Goal: Communication & Community: Answer question/provide support

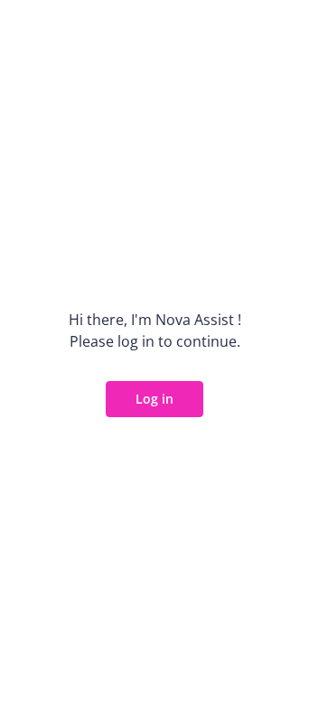
click at [137, 418] on div "Hi there, I ' m Nova Assist ! Please log in to continue. Log in" at bounding box center [154, 363] width 309 height 726
click at [150, 402] on button "Log in" at bounding box center [154, 399] width 97 height 36
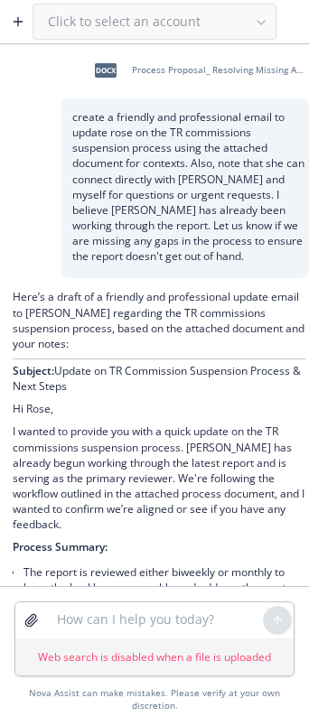
click at [10, 19] on button "button" at bounding box center [18, 21] width 29 height 29
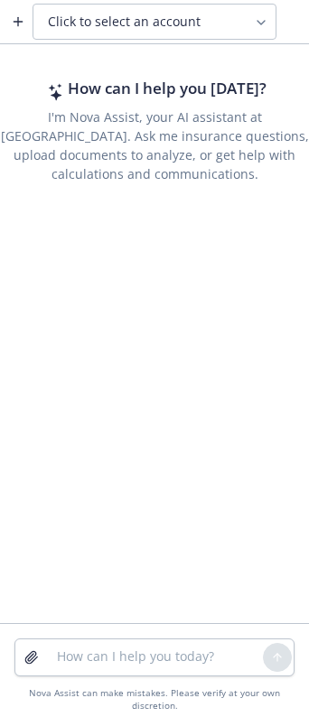
click at [110, 33] on button "Click to select an account" at bounding box center [154, 22] width 244 height 36
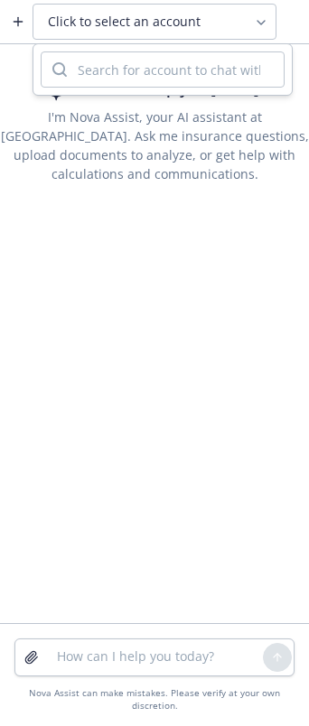
drag, startPoint x: 116, startPoint y: 71, endPoint x: 116, endPoint y: 49, distance: 22.6
click at [116, 71] on input "search" at bounding box center [175, 69] width 217 height 34
click at [114, 32] on button "Click to select an account" at bounding box center [154, 22] width 244 height 36
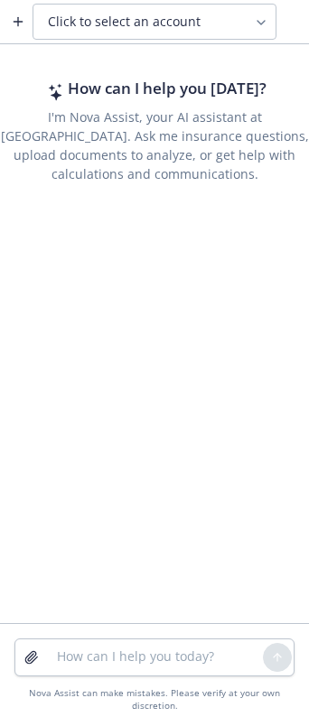
click at [214, 20] on div "Click to select an account" at bounding box center [143, 22] width 191 height 18
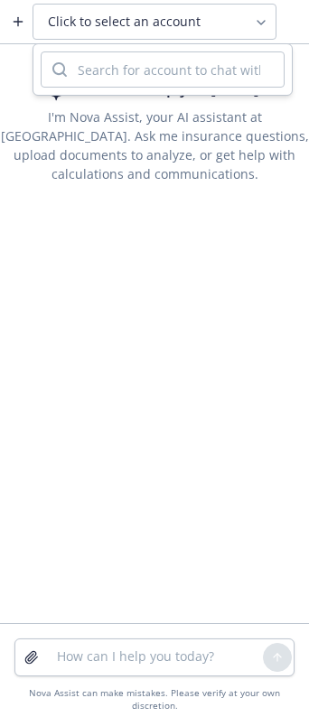
click at [262, 20] on icon at bounding box center [261, 22] width 14 height 14
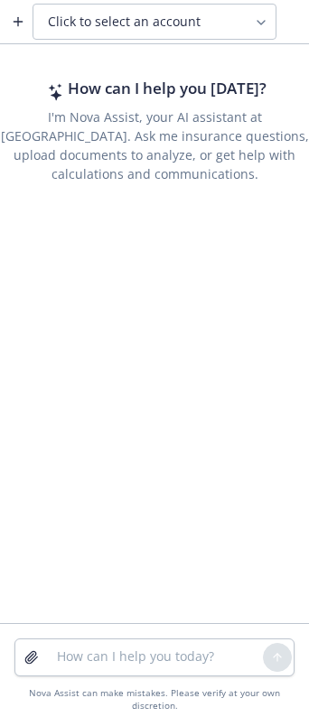
click at [221, 18] on div "Click to select an account" at bounding box center [143, 22] width 191 height 18
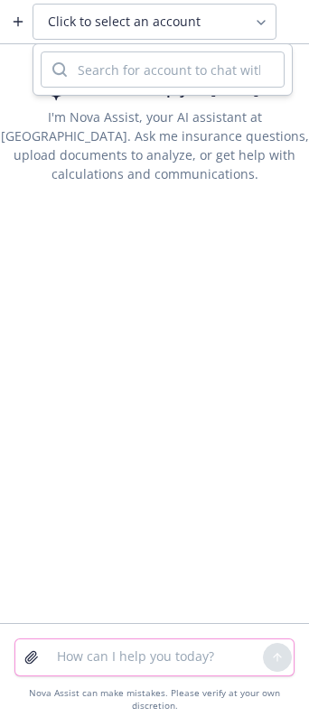
click at [96, 648] on textarea at bounding box center [154, 657] width 217 height 36
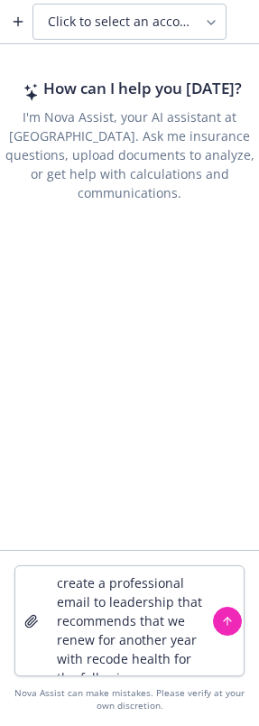
scroll to position [38, 0]
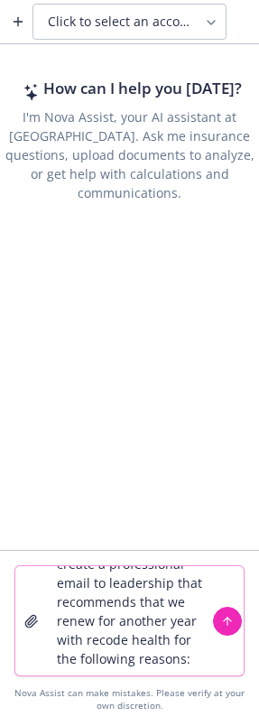
drag, startPoint x: 158, startPoint y: 639, endPoint x: 137, endPoint y: 636, distance: 20.9
click at [137, 636] on textarea "create a professional email to leadership that recommends that we renew for ano…" at bounding box center [129, 620] width 167 height 109
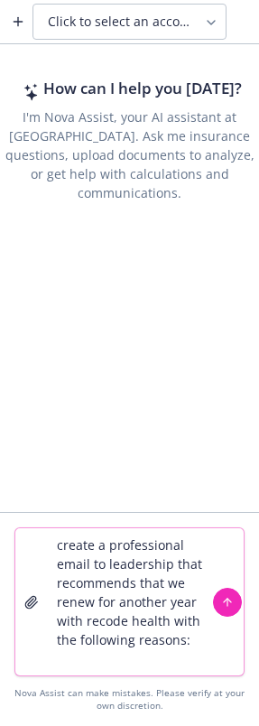
click at [181, 658] on textarea "create a professional email to leadership that recommends that we renew for ano…" at bounding box center [129, 601] width 167 height 147
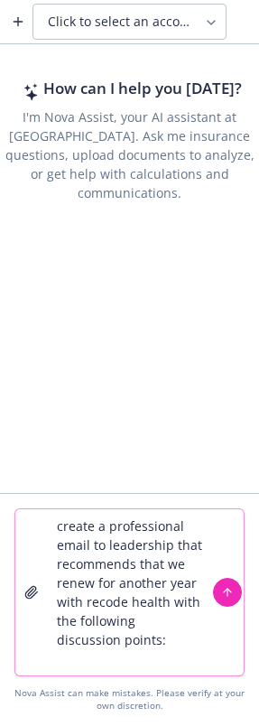
click at [181, 662] on textarea "create a professional email to leadership that recommends that we renew for ano…" at bounding box center [129, 592] width 167 height 166
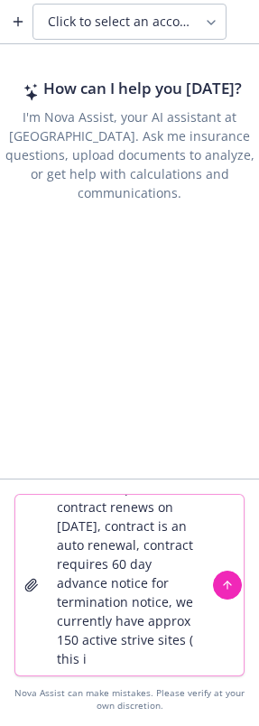
scroll to position [168, 0]
click at [162, 660] on textarea "create a professional email to leadership that recommends that we renew for ano…" at bounding box center [129, 585] width 167 height 180
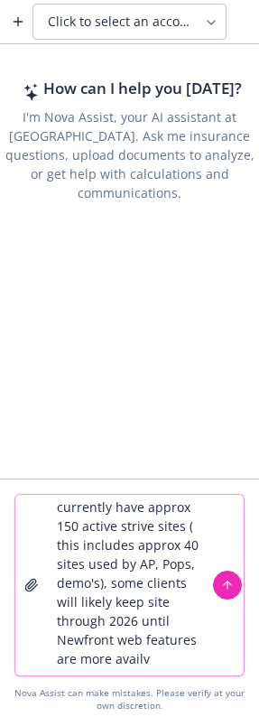
scroll to position [301, 0]
click at [134, 668] on textarea "create a professional email to leadership that recommends that we renew for ano…" at bounding box center [129, 585] width 167 height 180
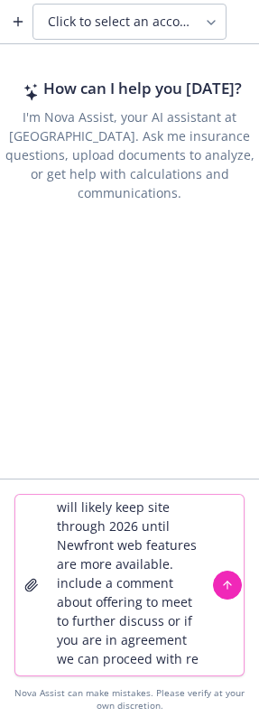
scroll to position [414, 0]
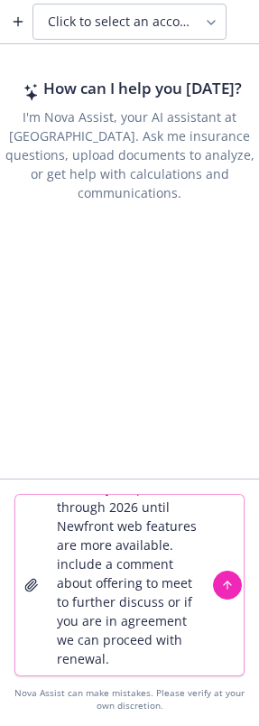
type textarea "create a professional email to leadership that recommends that we renew for ano…"
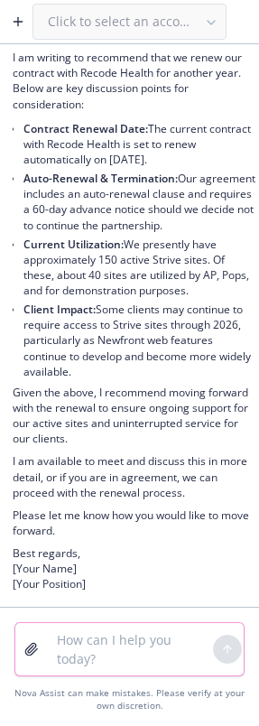
scroll to position [431, 0]
click at [125, 632] on textarea at bounding box center [129, 649] width 167 height 52
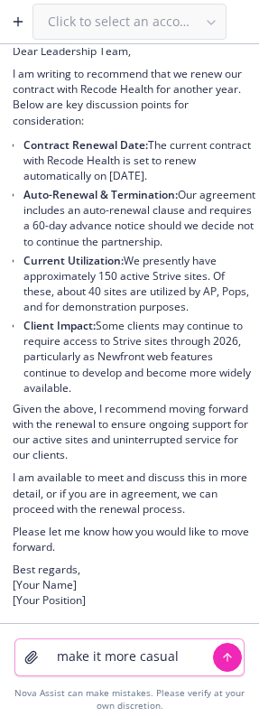
type textarea "make it more casual"
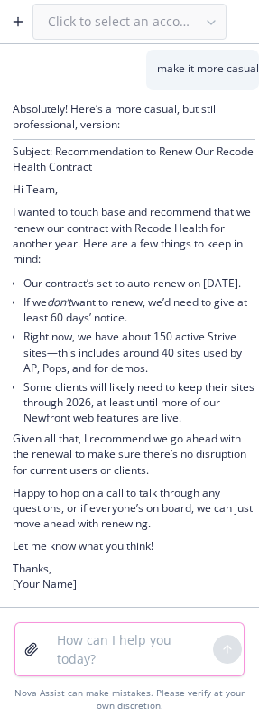
scroll to position [1004, 0]
click at [107, 636] on textarea at bounding box center [129, 649] width 167 height 52
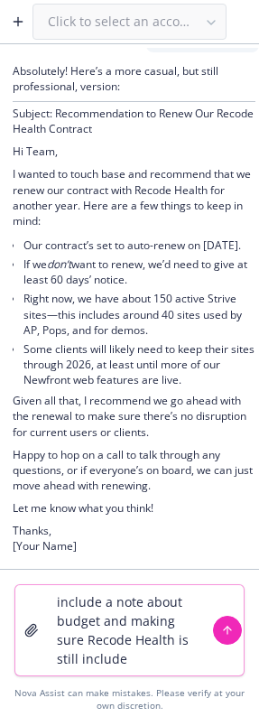
type textarea "include a note about budget and making sure Recode Health is still included"
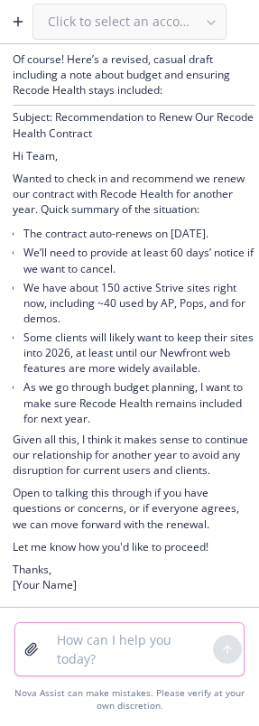
scroll to position [1672, 0]
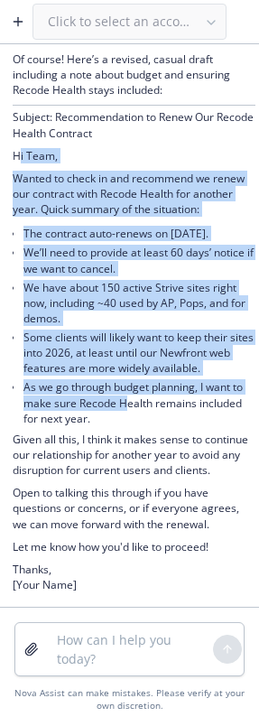
drag, startPoint x: 135, startPoint y: 145, endPoint x: 112, endPoint y: 469, distance: 324.8
click at [138, 393] on div "Of course! Here’s a revised, casual draft including a note about budget and ens…" at bounding box center [134, 323] width 243 height 544
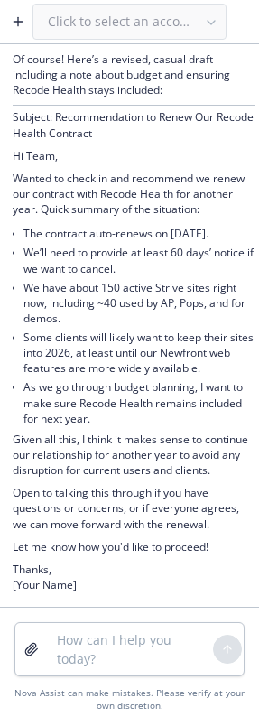
click at [106, 475] on p "Given all this, I think it makes sense to continue our relationship for another…" at bounding box center [134, 454] width 243 height 46
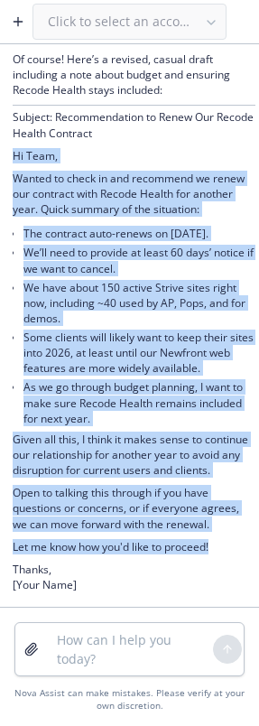
drag, startPoint x: 227, startPoint y: 552, endPoint x: 4, endPoint y: 123, distance: 484.0
click at [4, 123] on div "Of course! Here’s a revised, casual draft including a note about budget and ens…" at bounding box center [129, 324] width 259 height 566
copy div "Hi Team, Wanted to check in and recommend we renew our contract with Recode Hea…"
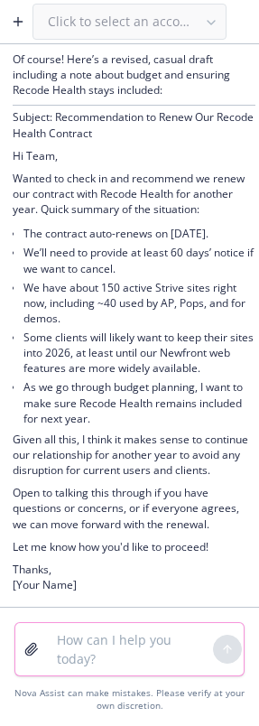
click at [72, 634] on textarea at bounding box center [129, 649] width 167 height 52
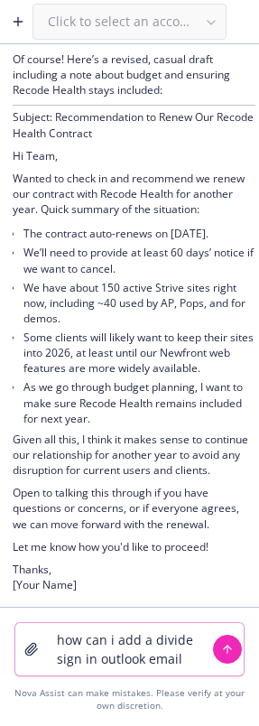
type textarea "how can i add a divide sign in outlook email?"
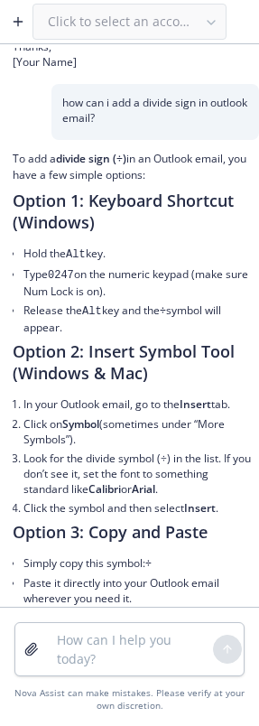
scroll to position [2246, 0]
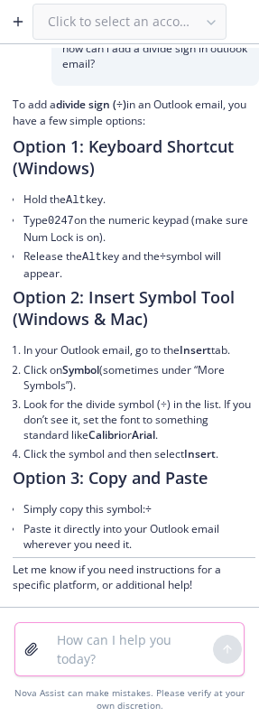
click at [93, 646] on textarea at bounding box center [129, 649] width 167 height 52
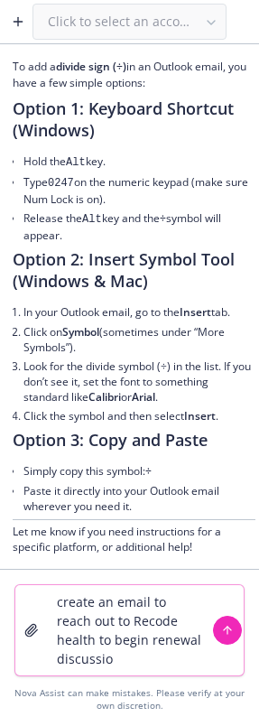
type textarea "create an email to reach out to Recode health to begin renewal discussion"
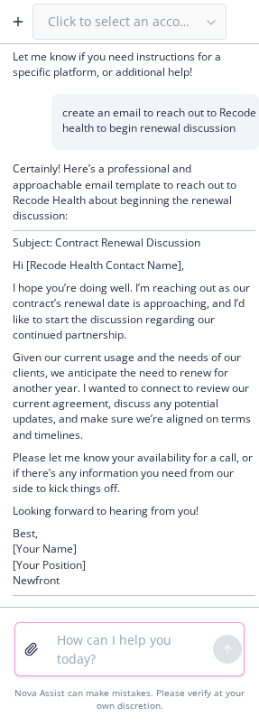
scroll to position [2737, 0]
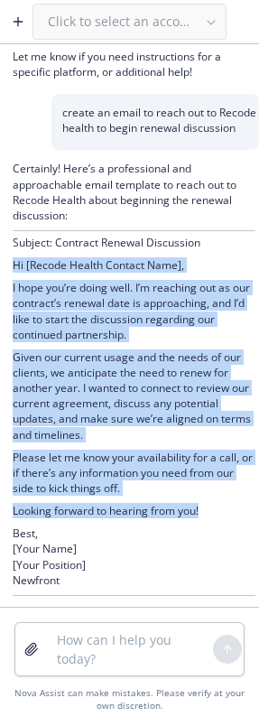
drag, startPoint x: 205, startPoint y: 552, endPoint x: 13, endPoint y: 304, distance: 313.9
click at [13, 304] on div "Certainly! Here’s a professional and approachable email template to reach out t…" at bounding box center [134, 378] width 243 height 434
copy div "Hi [Recode Health Contact Name], I hope you’re doing well. I’m reaching out as …"
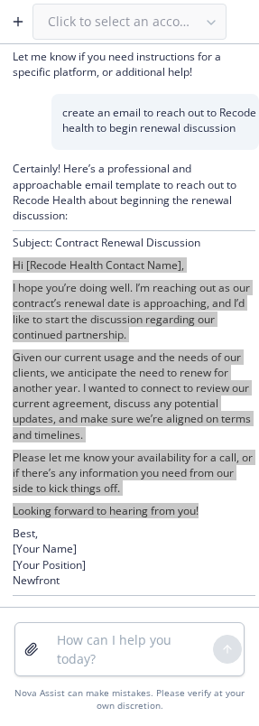
scroll to position [2774, 0]
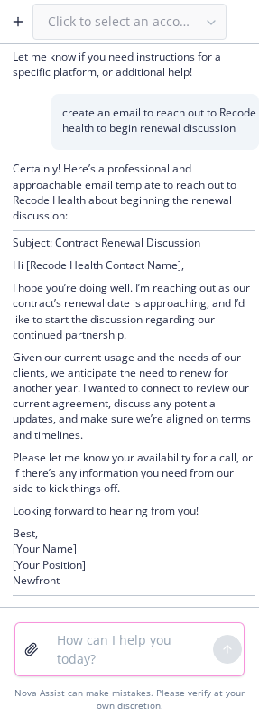
click at [85, 643] on textarea at bounding box center [129, 649] width 167 height 52
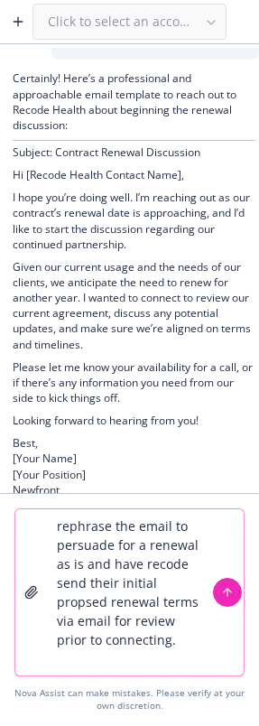
drag, startPoint x: 131, startPoint y: 612, endPoint x: 116, endPoint y: 627, distance: 21.1
click at [98, 632] on textarea "rephrase the email to persuade for a renewal as is and have recode send their i…" at bounding box center [129, 592] width 167 height 166
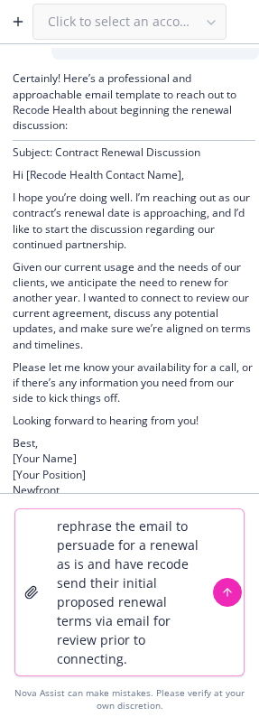
type textarea "rephrase the email to persuade for a renewal as is and have recode send their i…"
click at [224, 606] on div at bounding box center [227, 592] width 29 height 29
click at [228, 598] on icon "submit" at bounding box center [227, 592] width 13 height 13
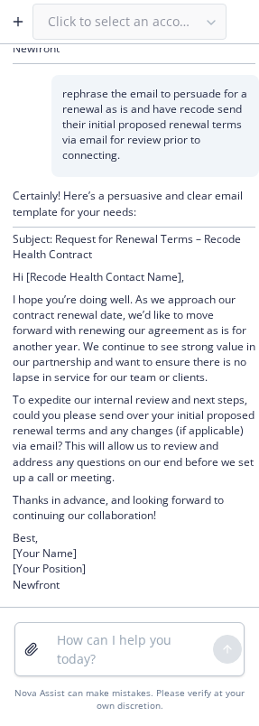
scroll to position [3279, 0]
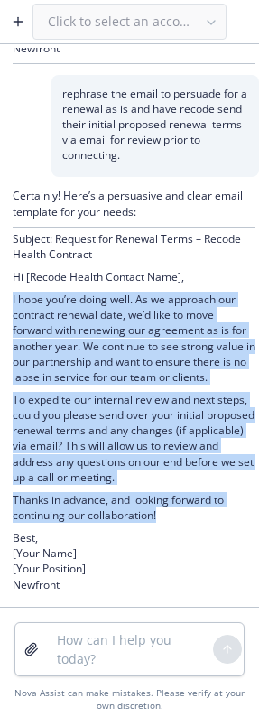
drag, startPoint x: 178, startPoint y: 559, endPoint x: 7, endPoint y: 322, distance: 291.5
click at [7, 322] on div "Certainly! Here’s a persuasive and clear email template for your needs: Subject…" at bounding box center [129, 391] width 259 height 429
copy div "I hope you’re doing well. As we approach our contract renewal date, we’d like t…"
